Goal: Navigation & Orientation: Find specific page/section

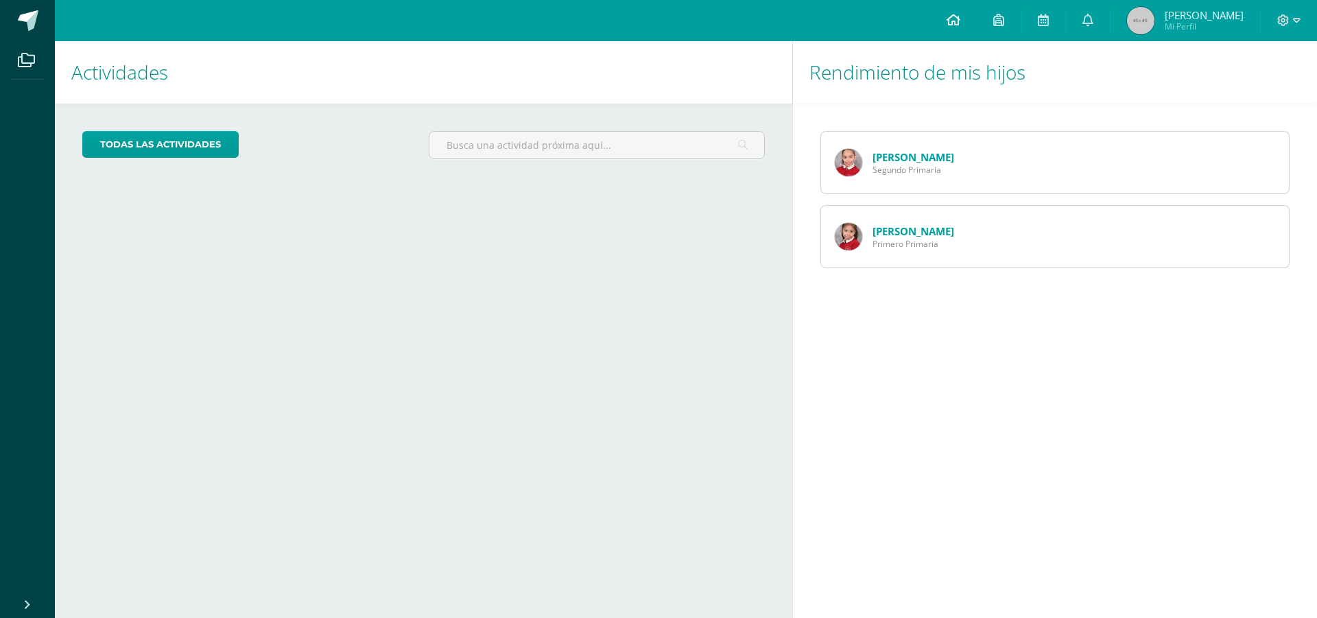
click at [960, 23] on icon at bounding box center [953, 20] width 14 height 12
click at [198, 141] on link "todas las Actividades" at bounding box center [160, 144] width 156 height 27
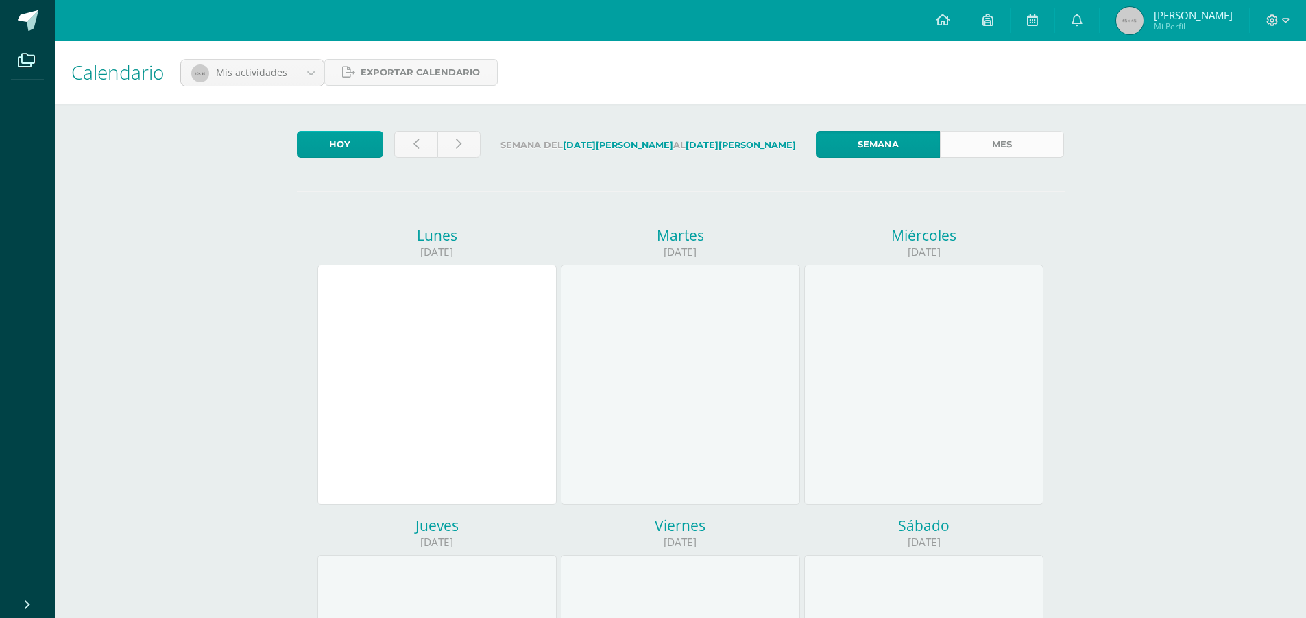
click at [1013, 147] on link "Mes" at bounding box center [1002, 144] width 124 height 27
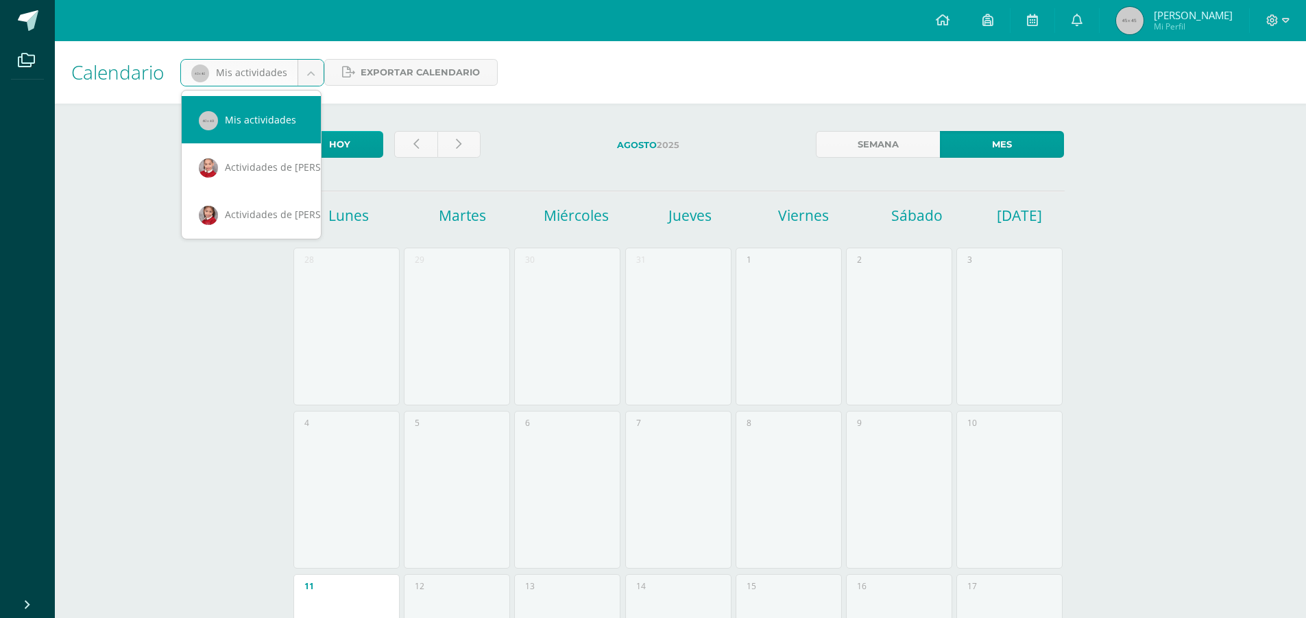
click at [307, 71] on body "Archivos Cerrar panel Configuración Cerrar sesión Caren Mi Perfil Avisos 337 av…" at bounding box center [653, 545] width 1306 height 1091
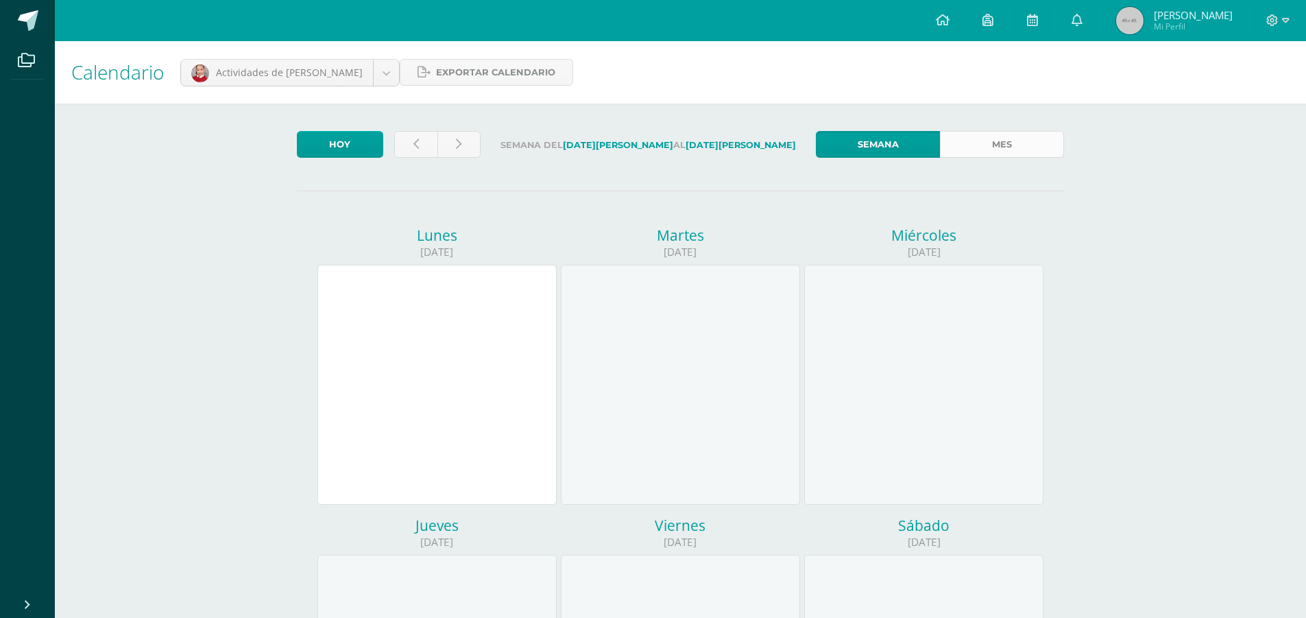
click at [1012, 145] on link "Mes" at bounding box center [1002, 144] width 124 height 27
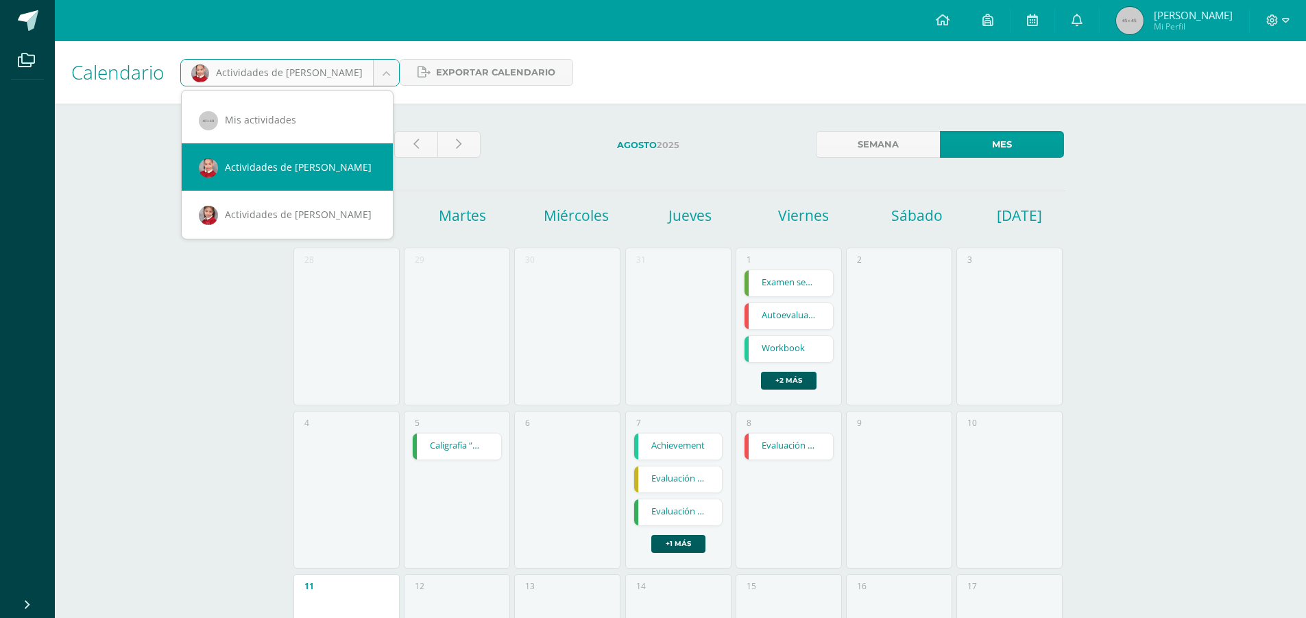
click at [379, 71] on body "Archivos Cerrar panel Configuración Cerrar sesión Caren Mi Perfil Avisos 337 av…" at bounding box center [653, 545] width 1306 height 1091
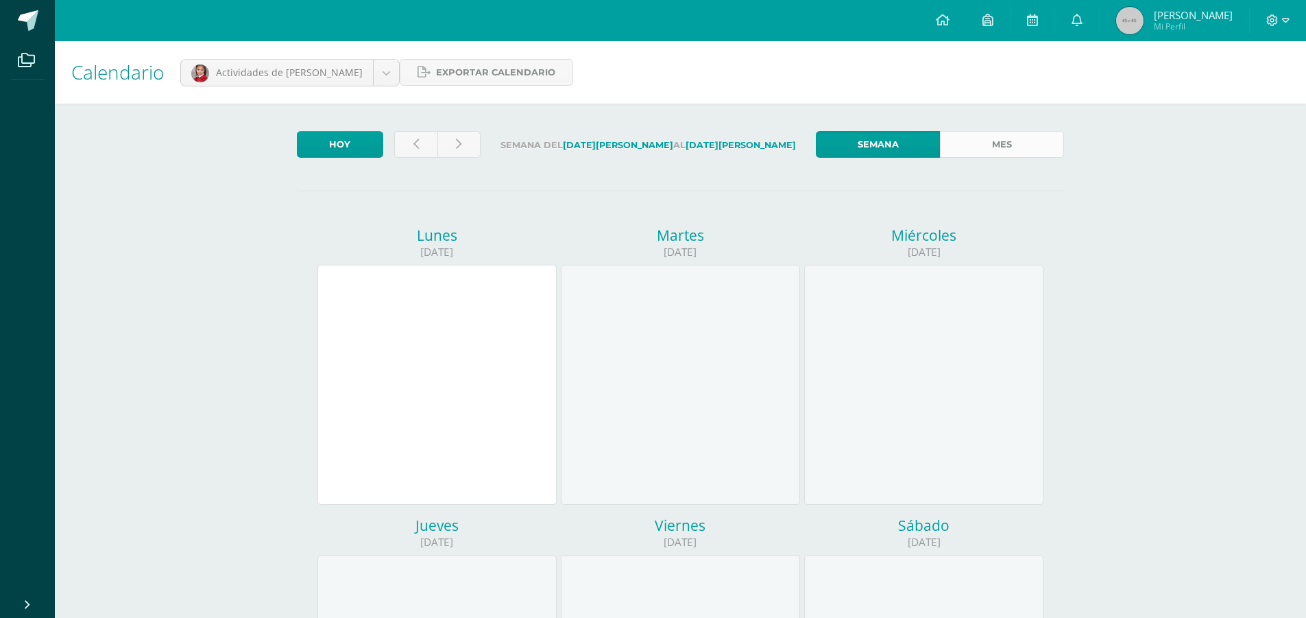
click at [1000, 143] on link "Mes" at bounding box center [1002, 144] width 124 height 27
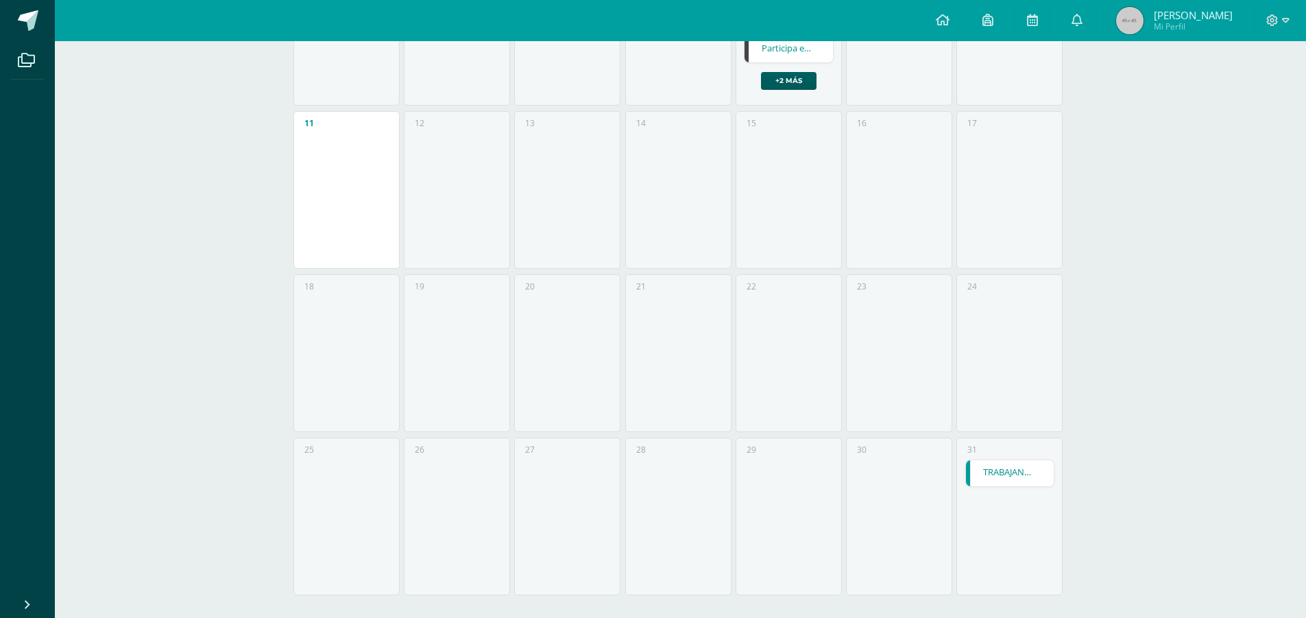
scroll to position [473, 0]
click at [1055, 12] on link at bounding box center [1033, 20] width 44 height 41
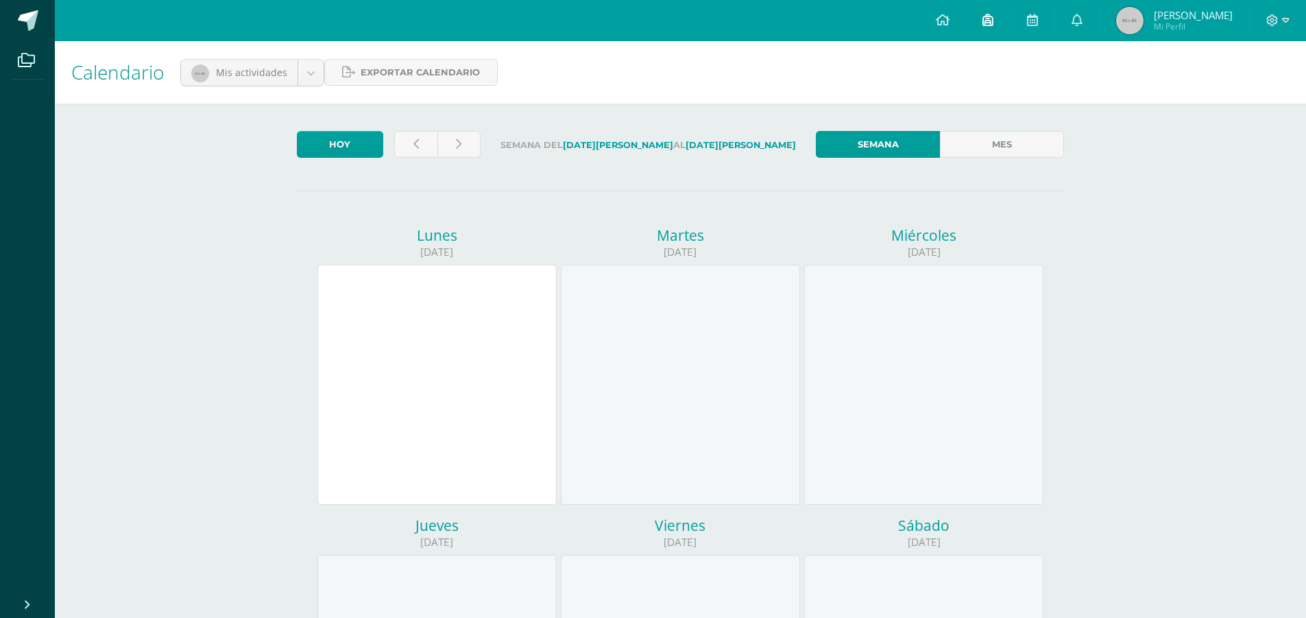
click at [994, 19] on icon at bounding box center [988, 20] width 11 height 12
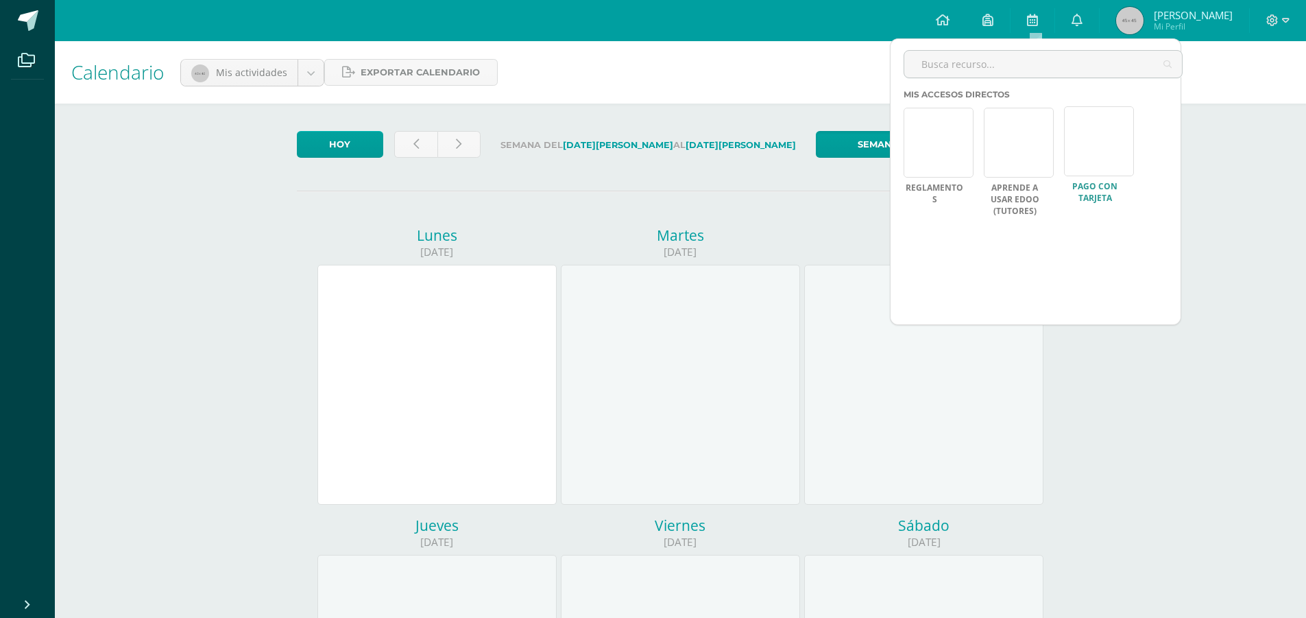
click at [1092, 158] on link at bounding box center [1099, 141] width 70 height 70
click at [1289, 21] on div at bounding box center [1278, 20] width 56 height 41
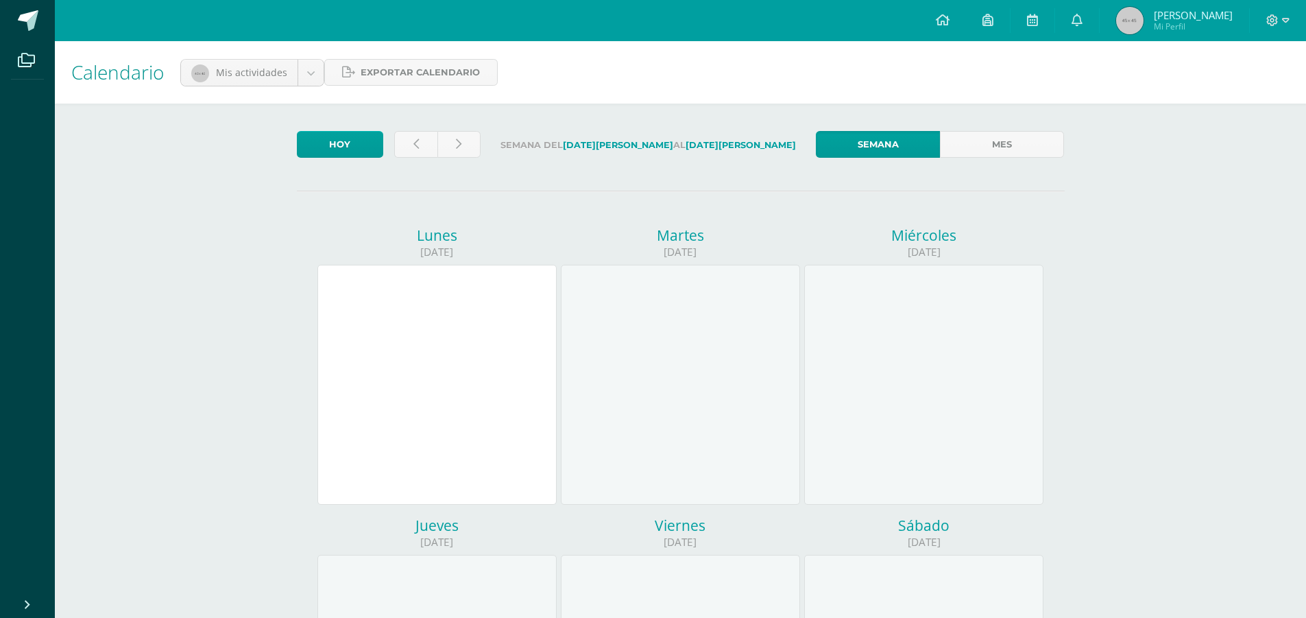
click at [1215, 19] on span "[PERSON_NAME]" at bounding box center [1193, 15] width 79 height 14
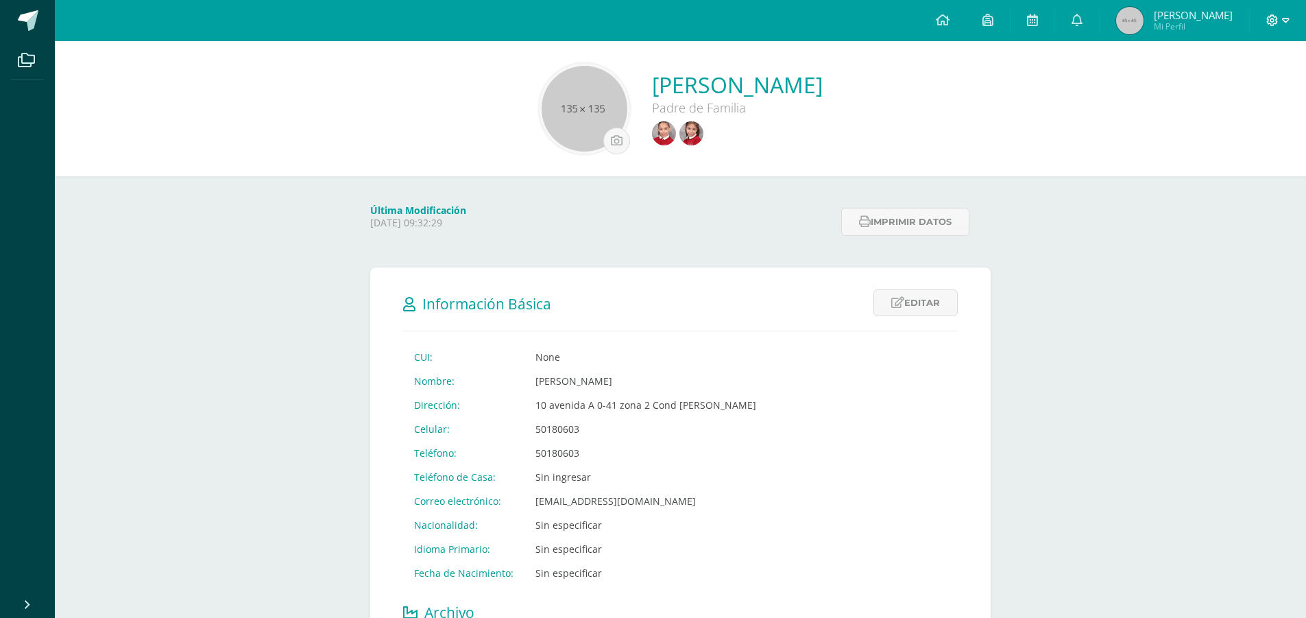
click at [1282, 17] on icon at bounding box center [1286, 20] width 8 height 12
click at [1257, 92] on span "Cerrar sesión" at bounding box center [1243, 93] width 62 height 13
